Goal: Transaction & Acquisition: Purchase product/service

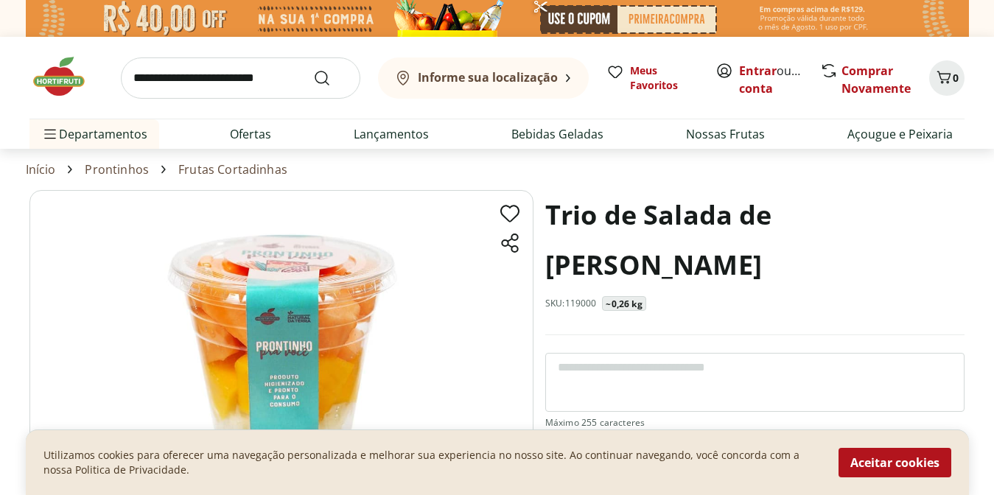
click at [441, 314] on img at bounding box center [281, 366] width 504 height 353
click at [106, 167] on link "Prontinhos" at bounding box center [117, 169] width 64 height 13
select select "**********"
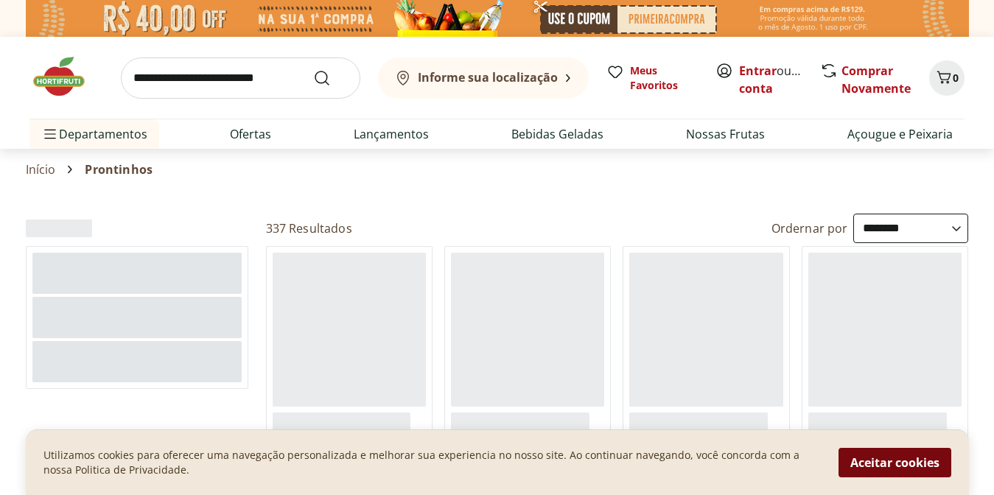
click at [898, 467] on button "Aceitar cookies" at bounding box center [895, 462] width 113 height 29
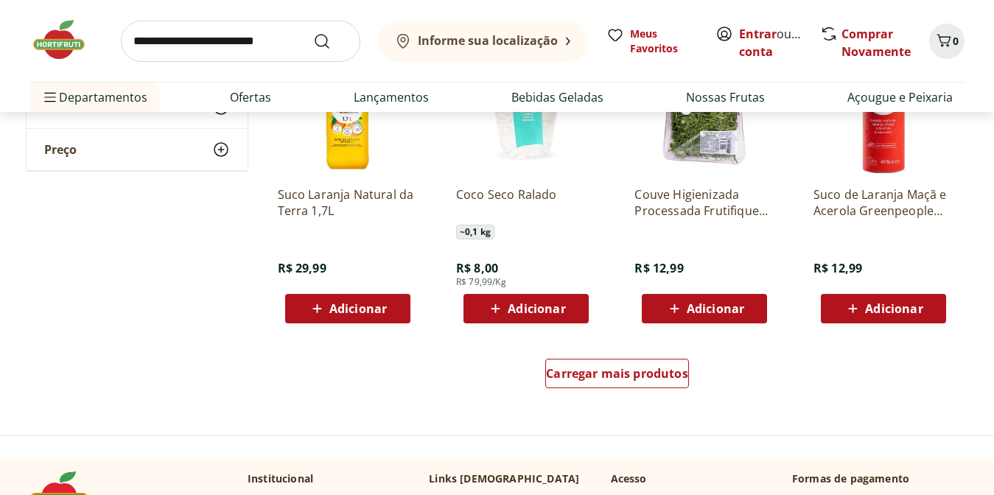
scroll to position [879, 0]
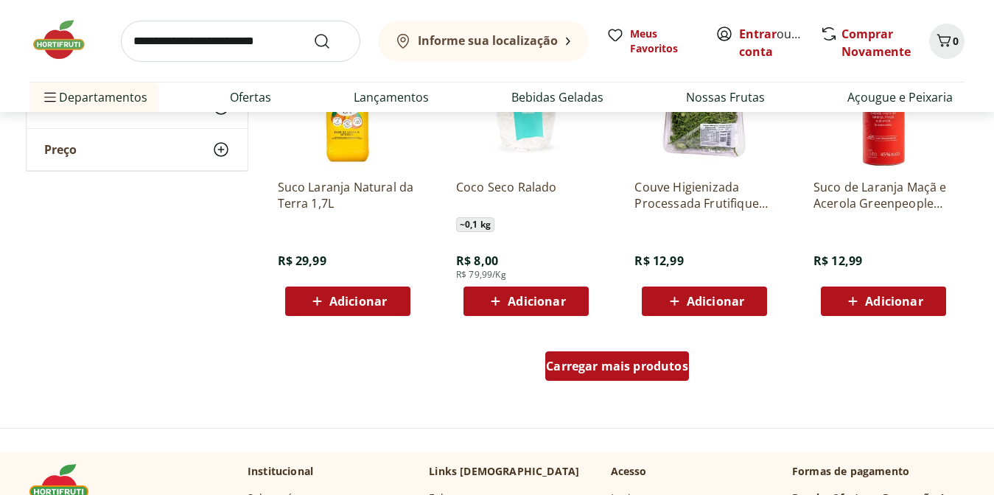
click at [650, 378] on div "Carregar mais produtos" at bounding box center [617, 366] width 144 height 29
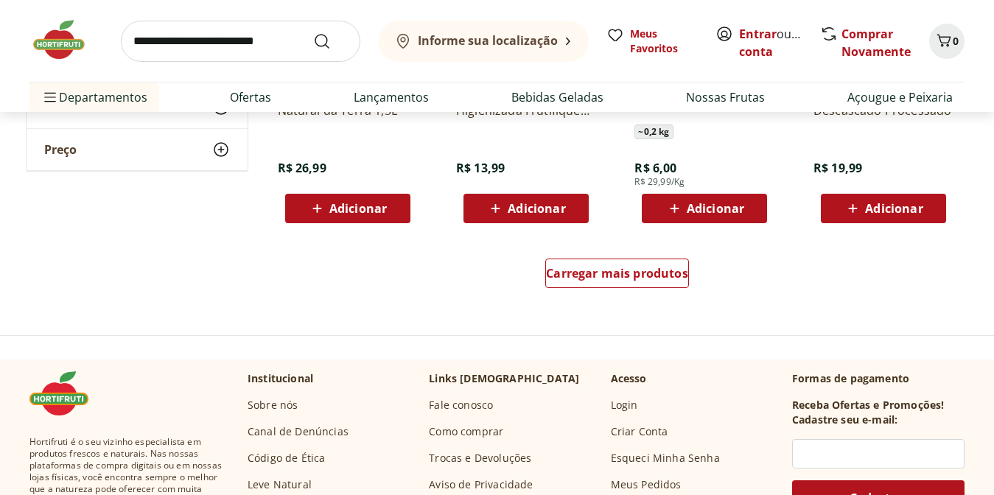
scroll to position [1957, 0]
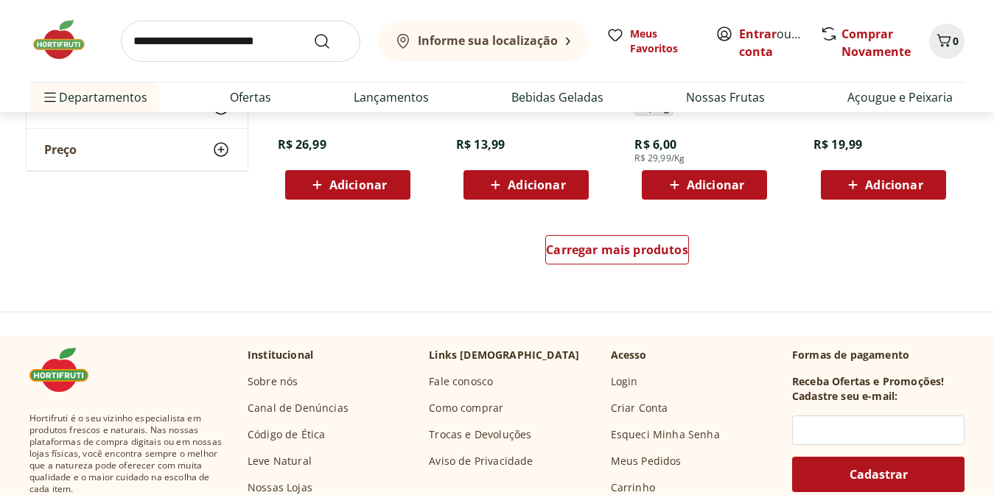
click at [542, 256] on div "Carregar mais produtos" at bounding box center [617, 252] width 715 height 71
click at [565, 254] on span "Carregar mais produtos" at bounding box center [617, 250] width 142 height 12
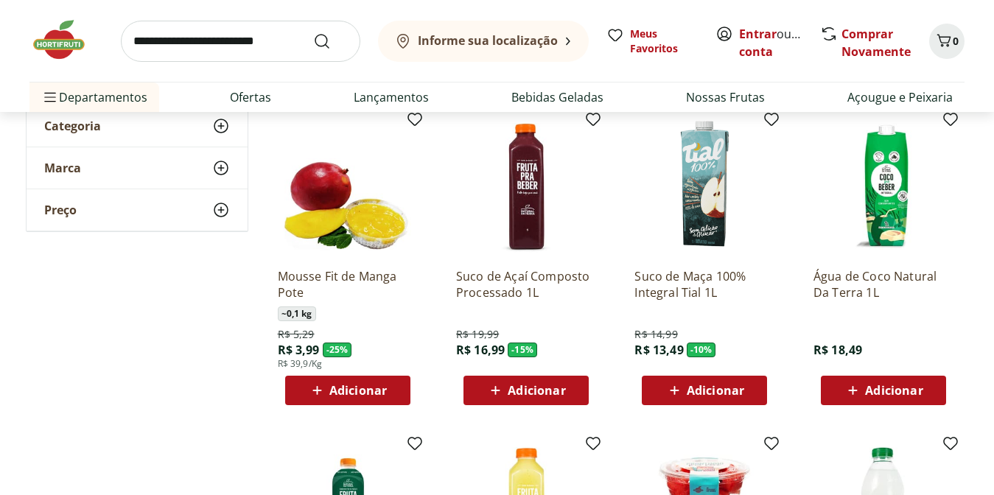
scroll to position [0, 0]
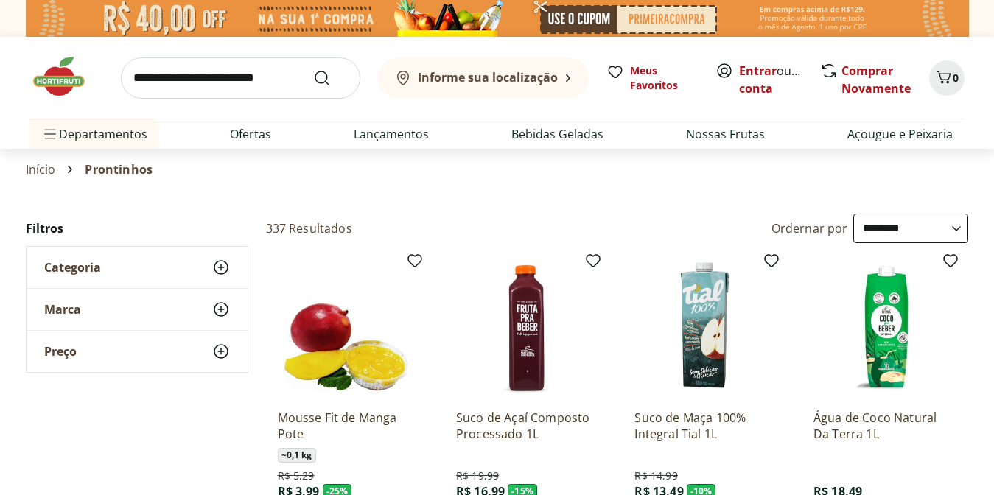
click at [221, 267] on icon at bounding box center [221, 268] width 18 height 18
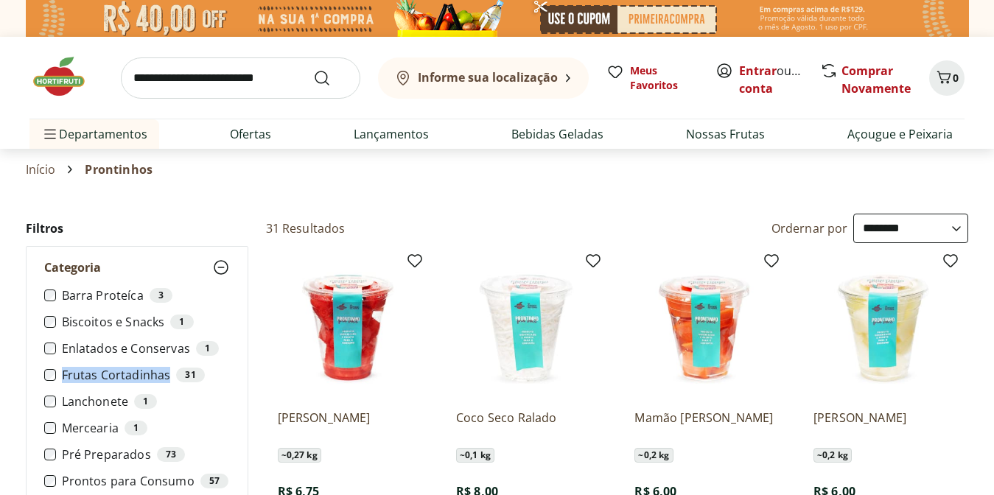
drag, startPoint x: 60, startPoint y: 377, endPoint x: 168, endPoint y: 374, distance: 107.6
click at [168, 374] on li "Frutas Cortadinhas 31" at bounding box center [137, 375] width 186 height 15
copy label "Frutas Cortadinhas"
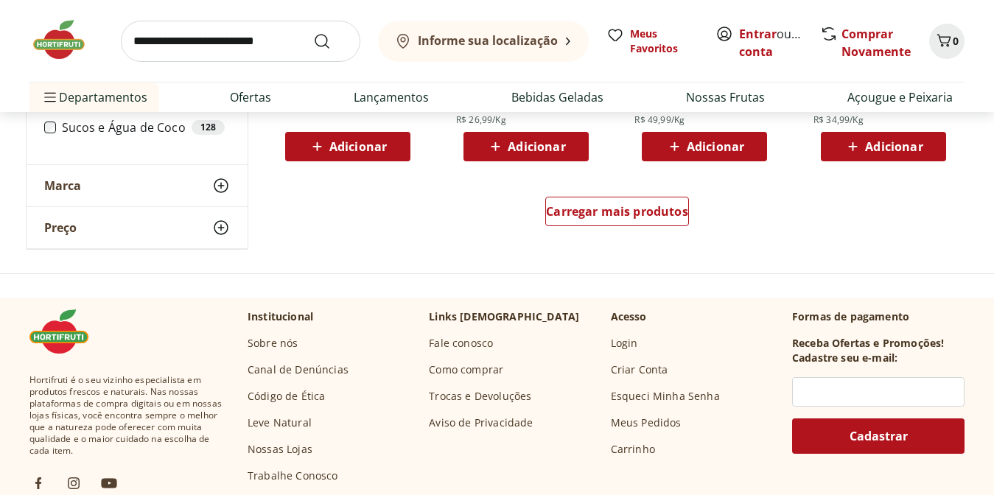
scroll to position [1036, 0]
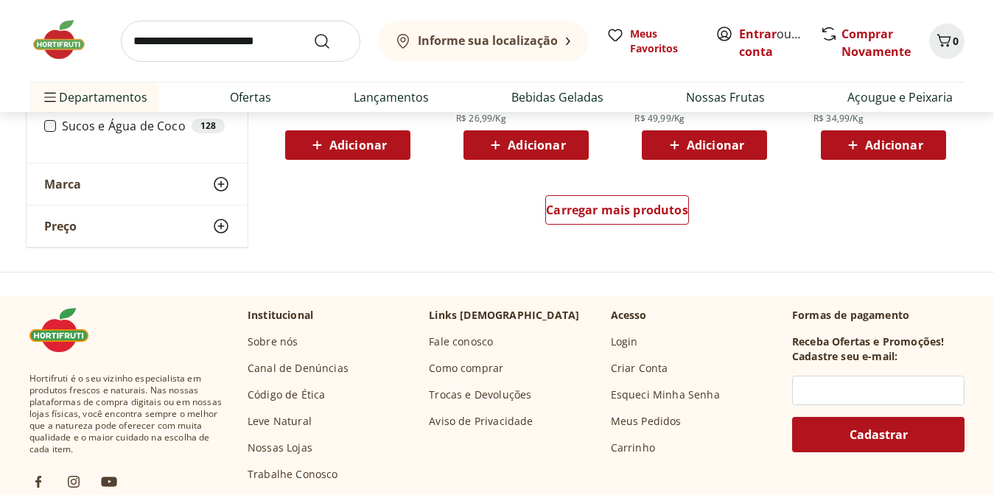
click at [576, 191] on div "Carregar mais produtos" at bounding box center [617, 213] width 715 height 71
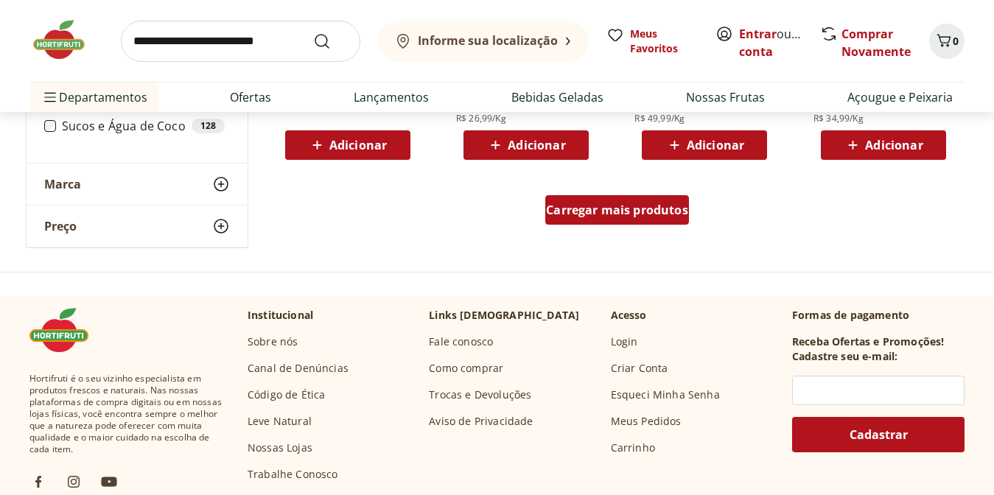
click at [576, 204] on span "Carregar mais produtos" at bounding box center [617, 210] width 142 height 12
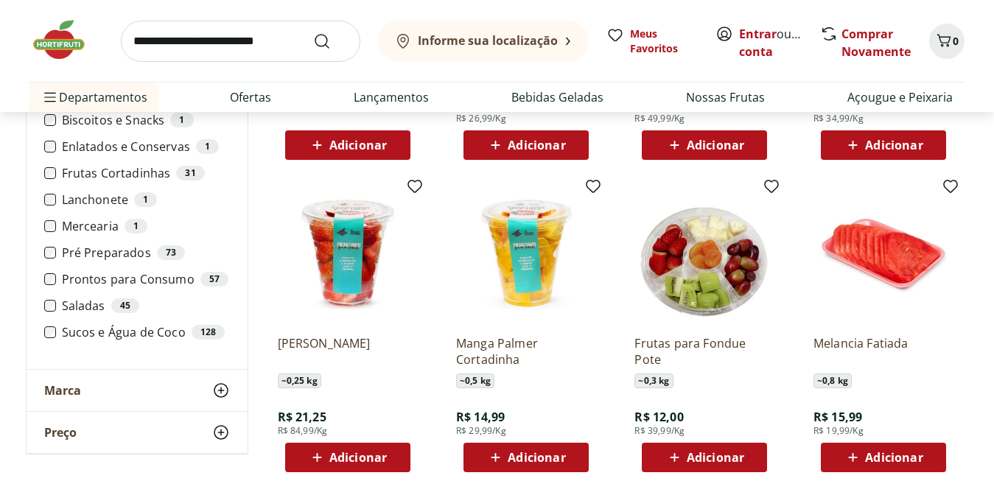
click at [523, 279] on img at bounding box center [526, 254] width 140 height 140
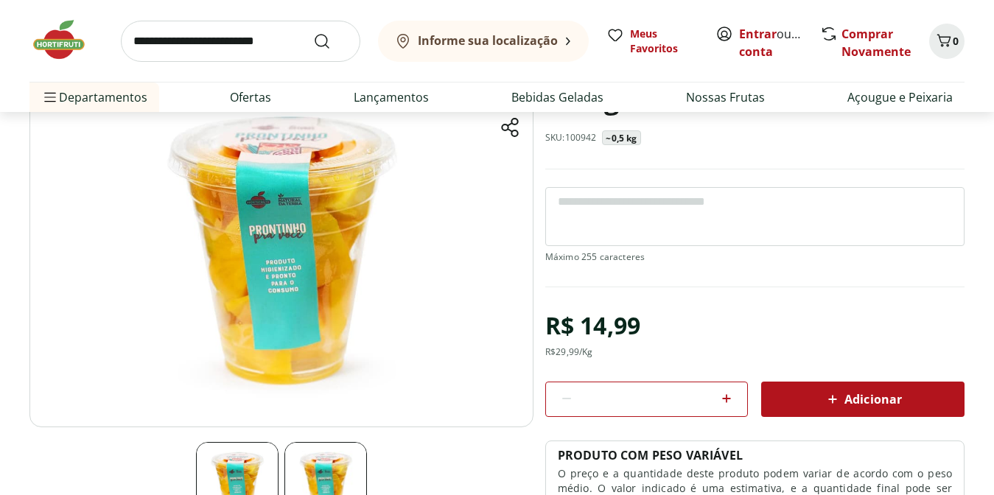
scroll to position [99, 0]
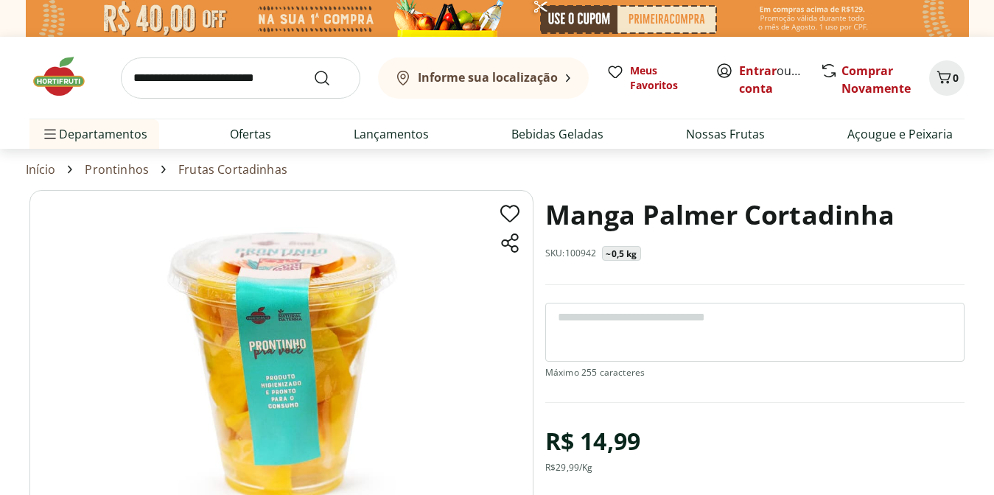
select select "**********"
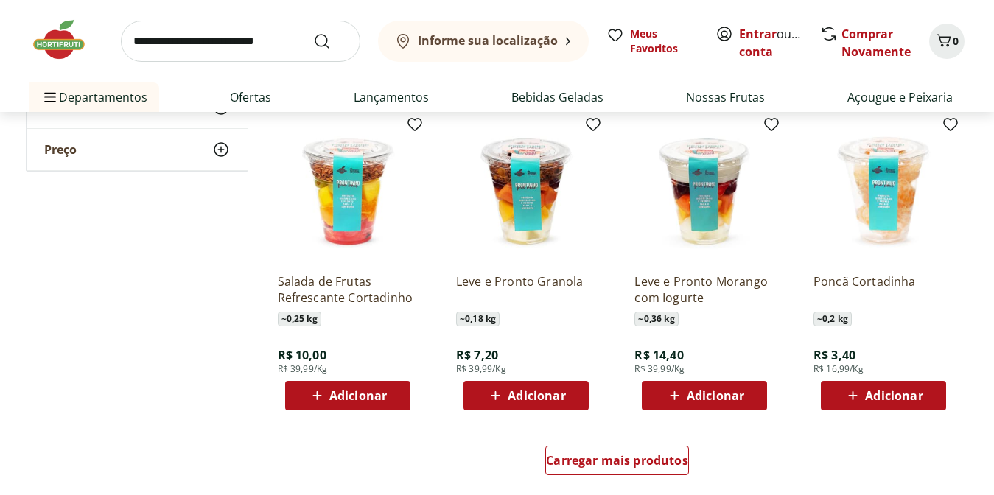
scroll to position [1775, 0]
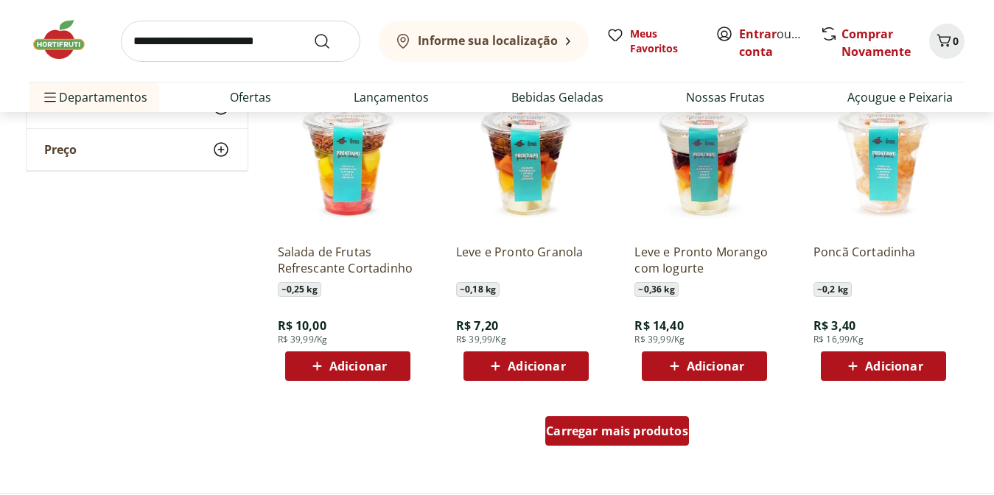
click at [621, 431] on span "Carregar mais produtos" at bounding box center [617, 431] width 142 height 12
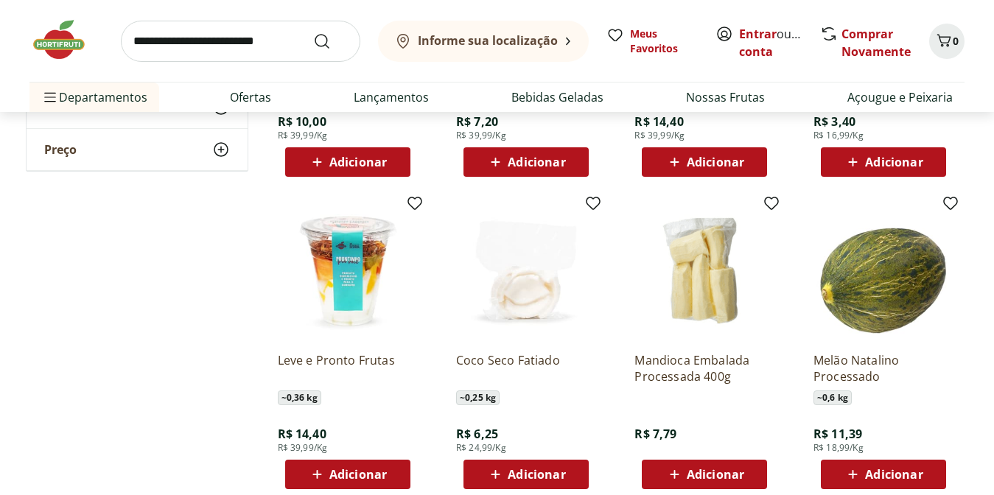
scroll to position [2109, 0]
